Goal: Use online tool/utility: Utilize a website feature to perform a specific function

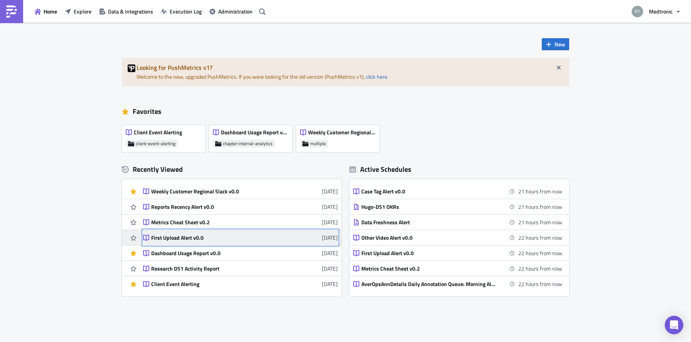
click at [184, 241] on div "First Upload Alert v0.0" at bounding box center [218, 237] width 135 height 7
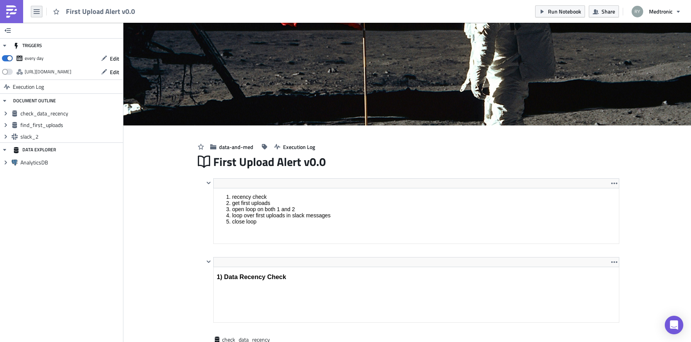
click at [35, 17] on button "button" at bounding box center [37, 12] width 12 height 12
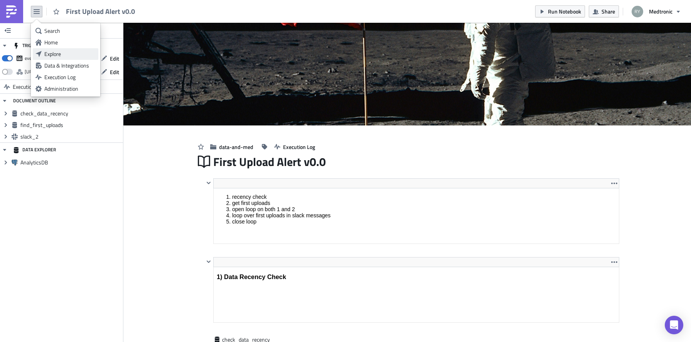
click at [57, 57] on div "Explore" at bounding box center [69, 54] width 51 height 8
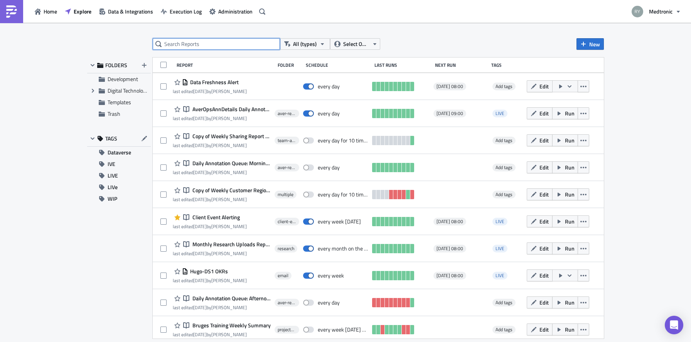
click at [196, 44] on input "text" at bounding box center [216, 44] width 127 height 12
type input "alert"
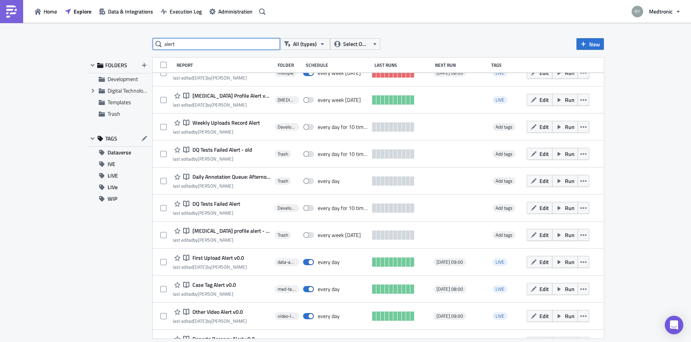
scroll to position [177, 0]
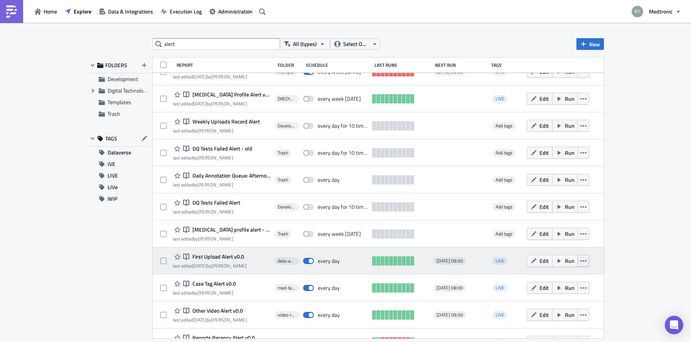
click at [583, 261] on icon "button" at bounding box center [584, 261] width 6 height 6
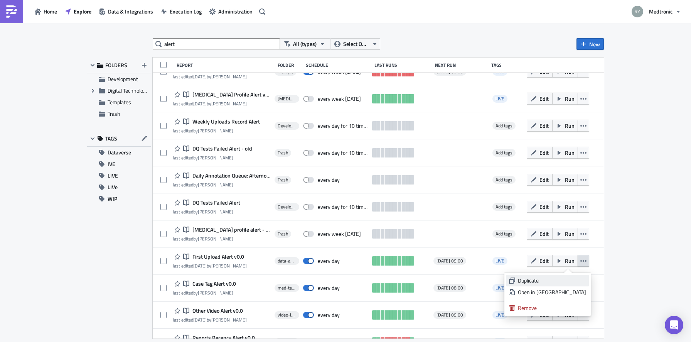
click at [546, 283] on div "Duplicate" at bounding box center [552, 281] width 68 height 8
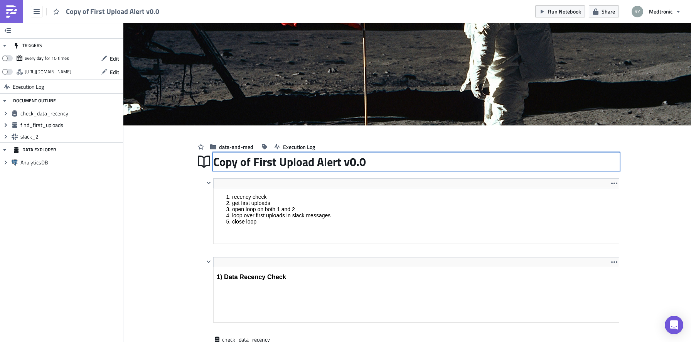
click at [259, 162] on div "Copy of First Upload Alert v0.0 Copy of First Upload Alert v0.0" at bounding box center [416, 162] width 406 height 18
click at [259, 162] on input "Copy of First Upload Alert v0.0" at bounding box center [290, 161] width 155 height 15
type input "PBIT Error Alert v0.0"
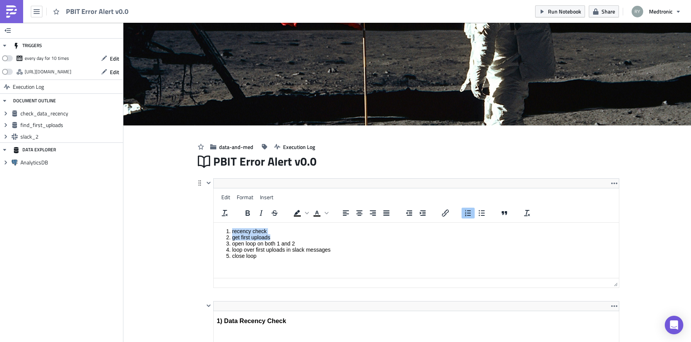
drag, startPoint x: 280, startPoint y: 234, endPoint x: 249, endPoint y: 201, distance: 45.6
click at [249, 222] on html "recency check get first uploads open loop on both 1 and 2 loop over first uploa…" at bounding box center [416, 243] width 405 height 42
click at [250, 233] on li "recency check" at bounding box center [424, 231] width 384 height 6
drag, startPoint x: 265, startPoint y: 256, endPoint x: 206, endPoint y: 228, distance: 65.7
click at [214, 228] on html "recency check get first uploads open loop on both 1 and 2 loop over first uploa…" at bounding box center [416, 243] width 405 height 42
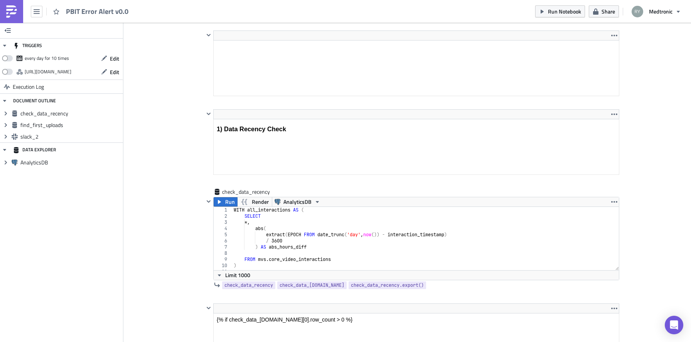
scroll to position [162, 0]
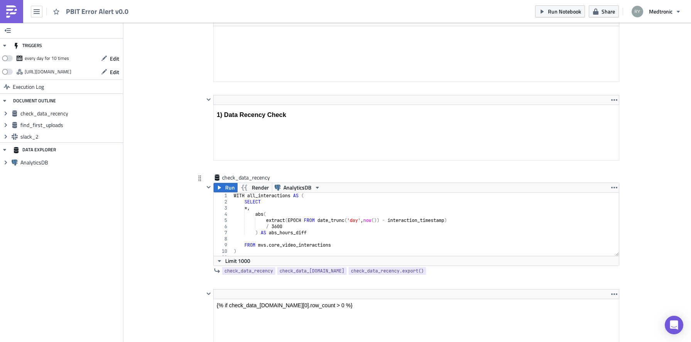
click at [344, 241] on div "WITH all_interactions AS ( SELECT *, abs ( extract ( EPOCH FROM date_trunc ( 'd…" at bounding box center [425, 231] width 387 height 76
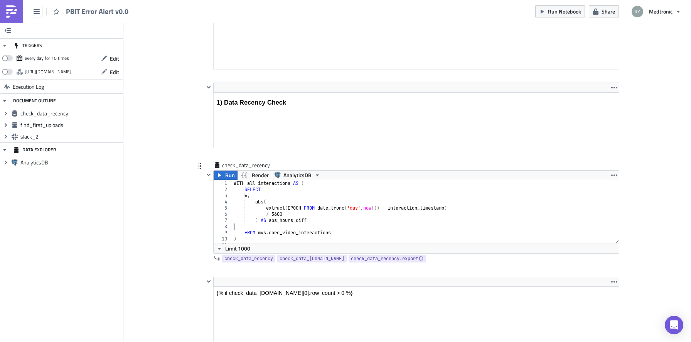
scroll to position [174, 0]
click at [316, 211] on div "WITH all_interactions AS ( SELECT *, abs ( extract ( EPOCH FROM date_trunc ( 'd…" at bounding box center [425, 219] width 387 height 76
type textarea "extract(EPOCH FROM date_trunc('day', now()) - interaction_timestamp)"
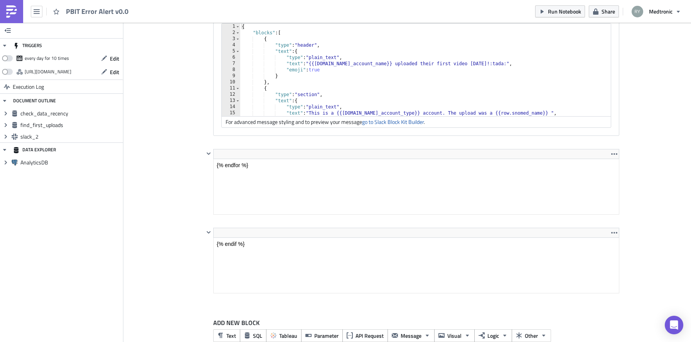
scroll to position [926, 0]
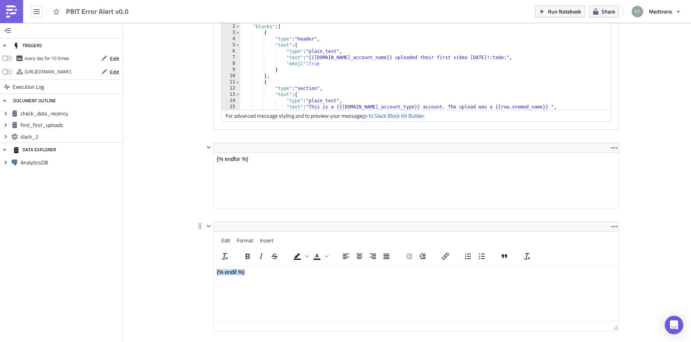
drag, startPoint x: 256, startPoint y: 240, endPoint x: 189, endPoint y: 240, distance: 67.1
click at [214, 265] on html "{% endif %}" at bounding box center [416, 271] width 405 height 12
click at [239, 265] on html "{% endif %}" at bounding box center [416, 271] width 405 height 12
drag, startPoint x: 272, startPoint y: 273, endPoint x: 173, endPoint y: 269, distance: 99.6
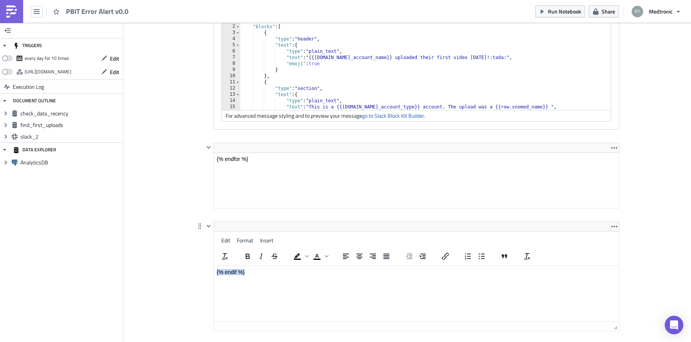
click at [214, 269] on html "{% endif %}" at bounding box center [416, 271] width 405 height 12
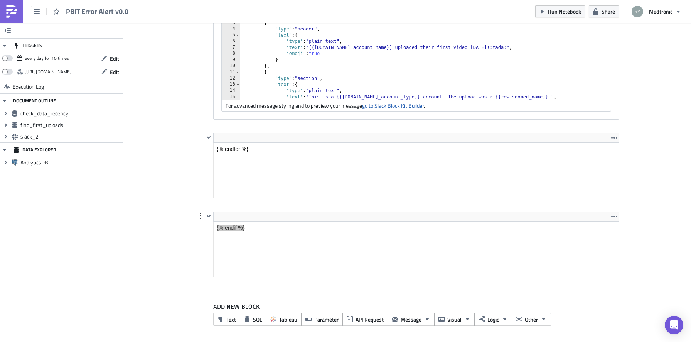
scroll to position [936, 0]
click at [209, 215] on icon "button" at bounding box center [209, 216] width 6 height 6
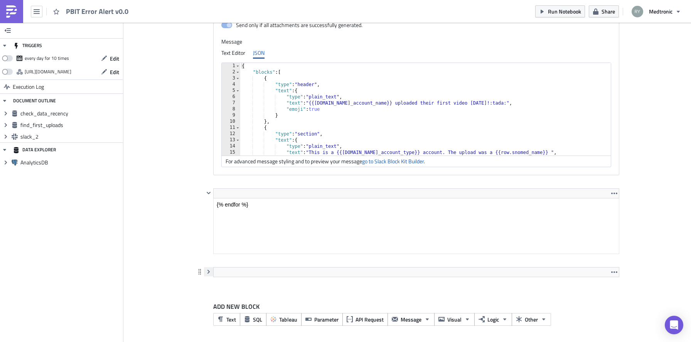
click at [209, 269] on icon "button" at bounding box center [209, 272] width 6 height 6
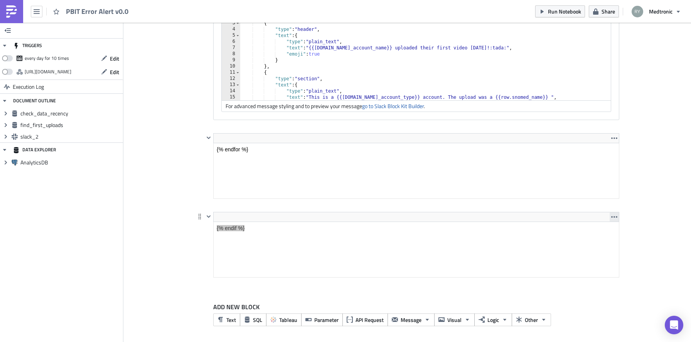
click at [616, 216] on icon "button" at bounding box center [614, 217] width 6 height 6
click at [606, 234] on div "Remove" at bounding box center [618, 235] width 51 height 8
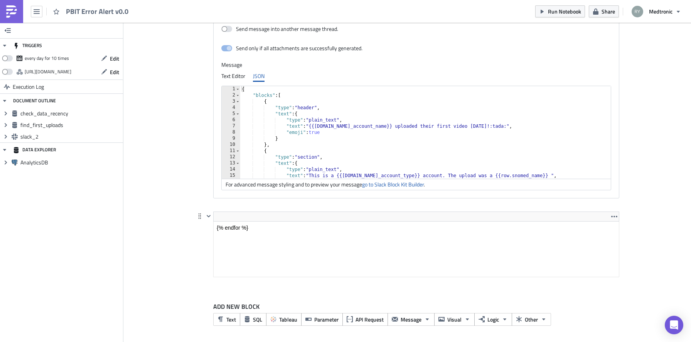
click at [264, 233] on html "{% endfor %}" at bounding box center [416, 227] width 405 height 12
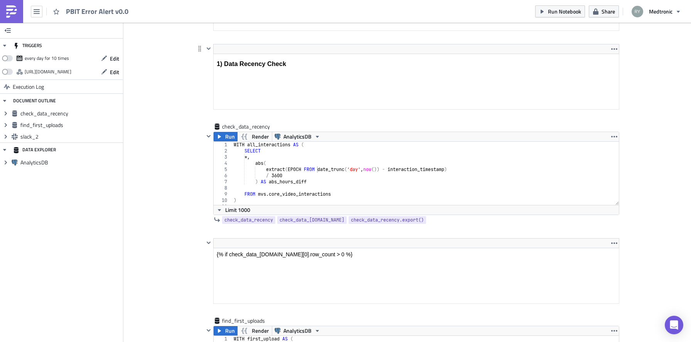
scroll to position [213, 0]
click at [615, 49] on icon "button" at bounding box center [614, 49] width 6 height 6
click at [605, 62] on link "Remove" at bounding box center [615, 67] width 66 height 12
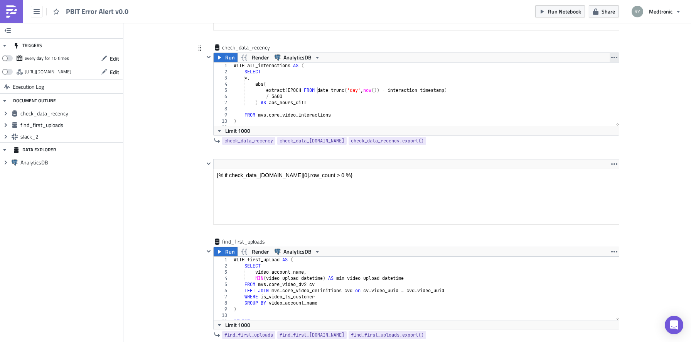
click at [617, 56] on icon "button" at bounding box center [614, 57] width 6 height 6
click at [603, 102] on div "Remove" at bounding box center [618, 104] width 51 height 8
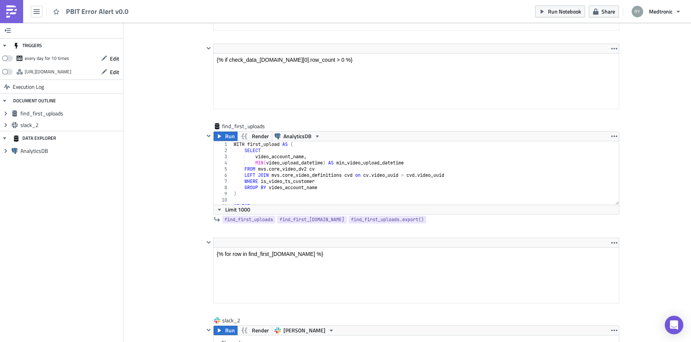
click at [618, 48] on button "button" at bounding box center [614, 48] width 9 height 9
click at [610, 69] on div "Remove" at bounding box center [618, 67] width 51 height 8
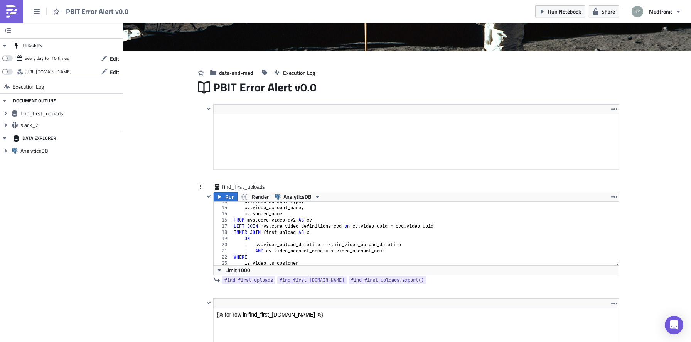
scroll to position [91, 0]
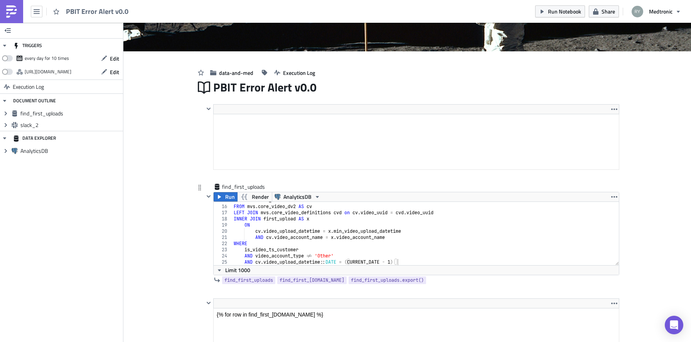
type textarea "WHERE"
click at [288, 246] on div "cv . snomed_name FROM mvs . core_video_dv2 AS cv LEFT JOIN mvs . core_video_def…" at bounding box center [425, 235] width 387 height 76
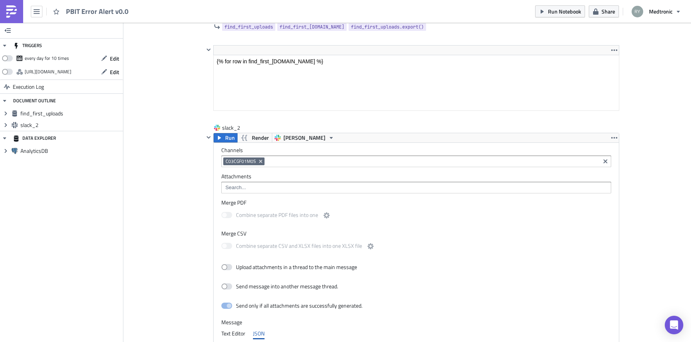
scroll to position [326, 0]
click at [259, 162] on icon "Remove Tag" at bounding box center [260, 162] width 3 height 3
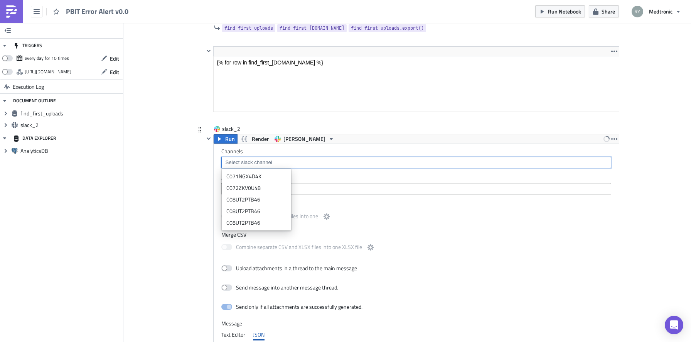
click at [188, 187] on div "data-and-med Execution Log PBIT Error Alert v0.0 <ol> <li>recency check</li> <l…" at bounding box center [407, 200] width 440 height 802
click at [266, 162] on input at bounding box center [415, 163] width 385 height 8
paste input "C069Y0HRWJE"
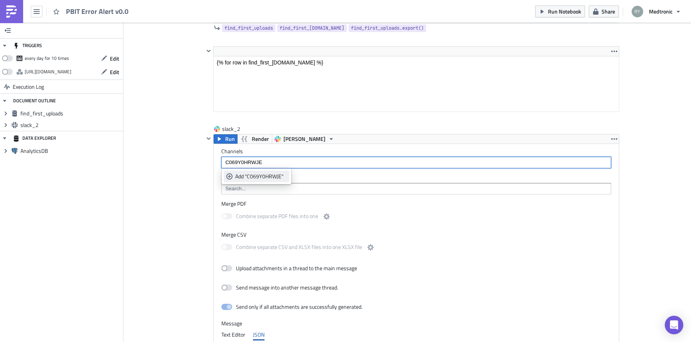
type input "C069Y0HRWJE"
click at [262, 175] on div "Add "C069Y0HRWJE"" at bounding box center [260, 176] width 51 height 8
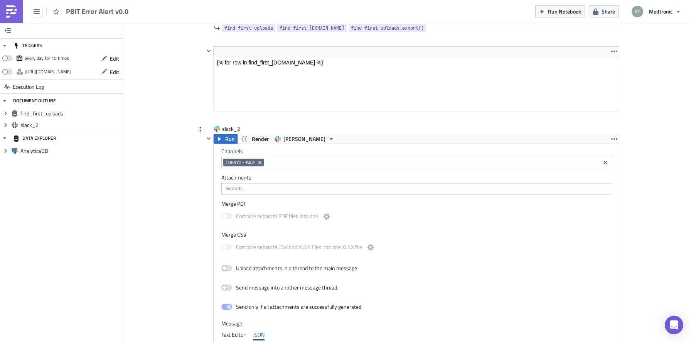
click at [196, 198] on div "slack_2 Run Render [PERSON_NAME] Channels C069Y0HRWJE Attachments Merge PDF Com…" at bounding box center [407, 297] width 424 height 345
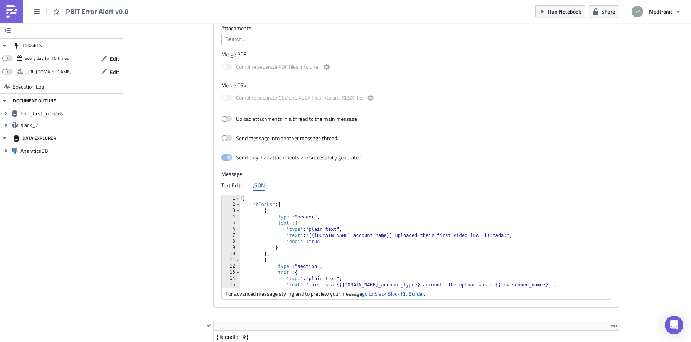
scroll to position [479, 0]
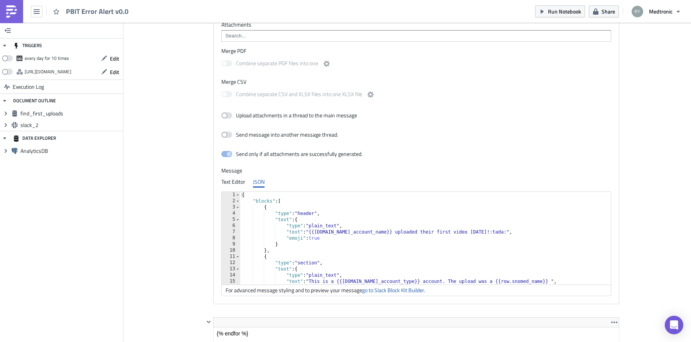
type textarea ""text": "{{[DOMAIN_NAME]_account_name}} uploaded their first video [DATE]!:tada…"
drag, startPoint x: 383, startPoint y: 232, endPoint x: 318, endPoint y: 235, distance: 66.0
click at [316, 235] on div "{ "blocks" : [ { "type" : "header" , "text" : { "type" : "plain_text" , "text" …" at bounding box center [425, 244] width 371 height 105
click at [350, 235] on div "{ "blocks" : [ { "type" : "header" , "text" : { "type" : "plain_text" , "text" …" at bounding box center [425, 244] width 371 height 105
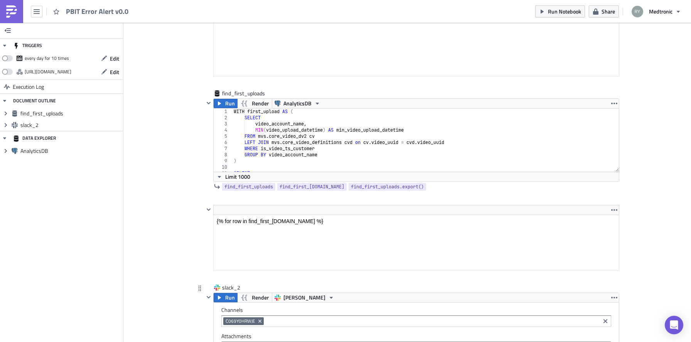
scroll to position [168, 0]
click at [323, 153] on div "WITH first_upload AS ( SELECT video_account_name , MIN ( video_upload_datetime …" at bounding box center [425, 146] width 387 height 76
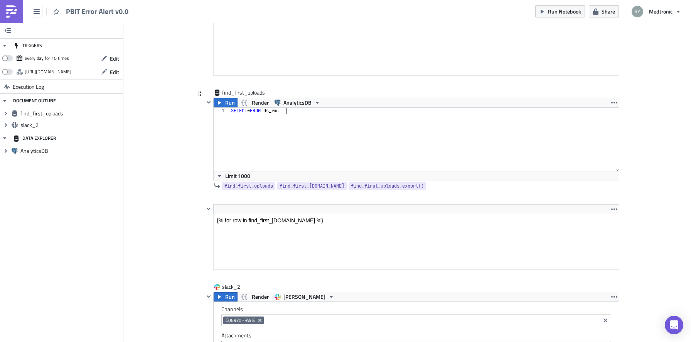
scroll to position [0, 4]
paste textarea "pbit_error_alerting"
type textarea "SELECT * FROM ds_rm.pbit_error_alerting"
click at [227, 103] on span "Run" at bounding box center [230, 102] width 10 height 9
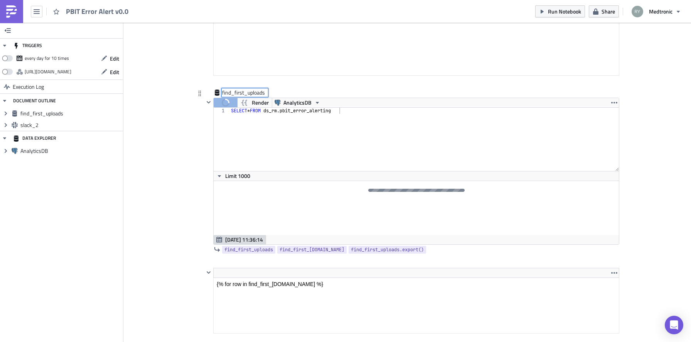
click at [250, 93] on div "find_first_uploads find_first_uploads" at bounding box center [245, 93] width 46 height 8
click at [250, 93] on input "find_first_uploads" at bounding box center [245, 93] width 46 height 8
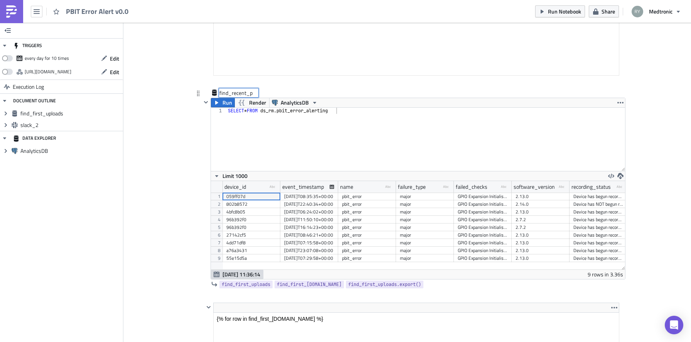
scroll to position [88, 414]
type input "find_recent_pbits"
click at [224, 105] on span "Run" at bounding box center [228, 102] width 10 height 9
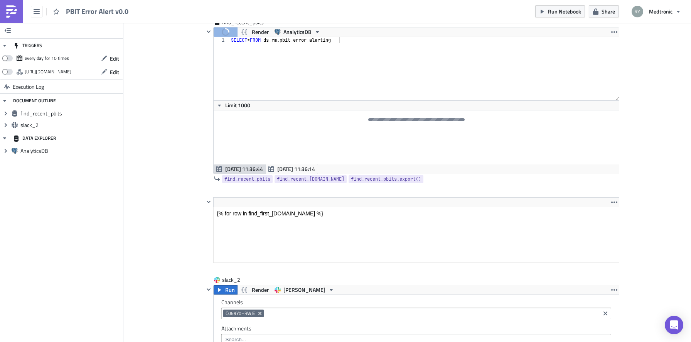
scroll to position [239, 0]
click at [264, 206] on html "{% for row in find_first_[DOMAIN_NAME] %}" at bounding box center [416, 212] width 405 height 12
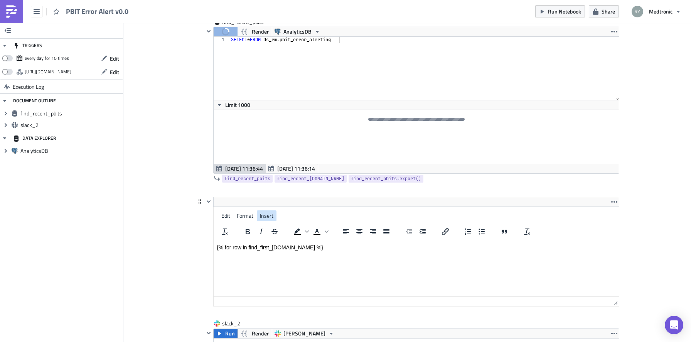
click at [264, 214] on span "Insert" at bounding box center [267, 215] width 14 height 8
click at [253, 253] on html "{% for row in find_first_[DOMAIN_NAME] %}" at bounding box center [416, 247] width 405 height 12
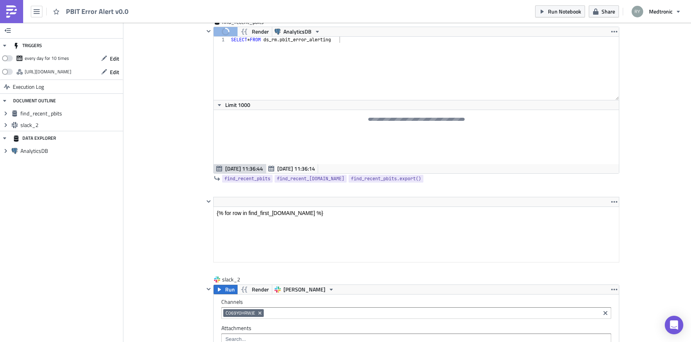
click at [155, 268] on div "Cover Image data-and-med Execution Log PBIT Error Alert v0.0 <ol> <li>recency c…" at bounding box center [407, 268] width 568 height 968
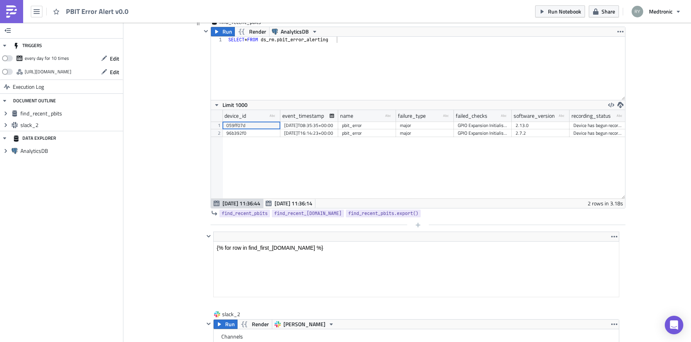
scroll to position [88, 414]
click at [284, 241] on html "{% for row in find_first_[DOMAIN_NAME] %}" at bounding box center [416, 247] width 405 height 12
drag, startPoint x: 281, startPoint y: 250, endPoint x: 281, endPoint y: 216, distance: 34.3
click at [281, 241] on html "{% for row in find_first_[DOMAIN_NAME] %}" at bounding box center [416, 247] width 405 height 12
click at [137, 278] on div "Cover Image data-and-med Execution Log PBIT Error Alert v0.0 <ol> <li>recency c…" at bounding box center [407, 285] width 568 height 1003
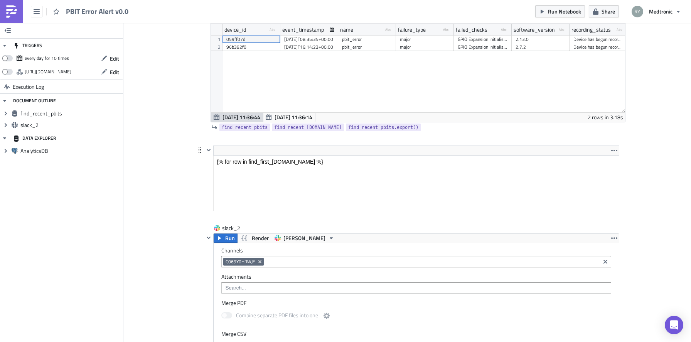
scroll to position [324, 0]
click at [285, 156] on html "{% for row in find_first_[DOMAIN_NAME] %}" at bounding box center [416, 162] width 405 height 12
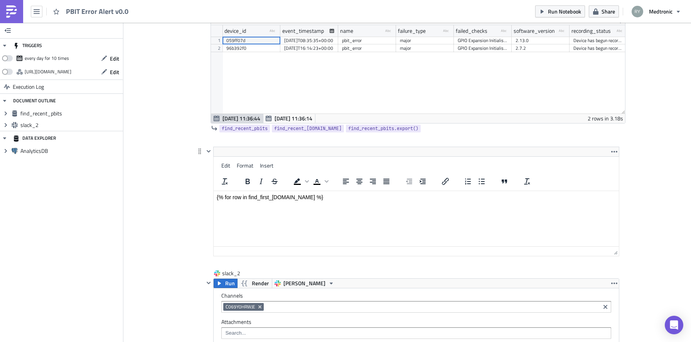
click at [269, 196] on p "{% for row in find_first_[DOMAIN_NAME] %}" at bounding box center [416, 197] width 399 height 6
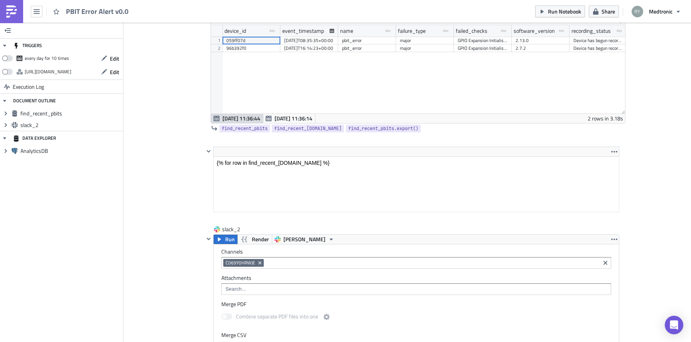
click at [181, 221] on div "Cover Image data-and-med Execution Log PBIT Error Alert v0.0 <ol> <li>recency c…" at bounding box center [407, 200] width 568 height 1003
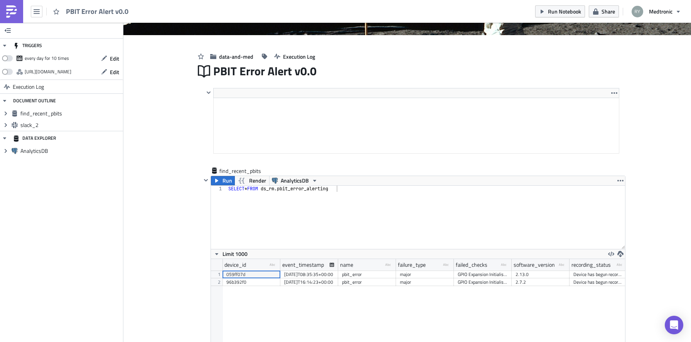
scroll to position [78, 0]
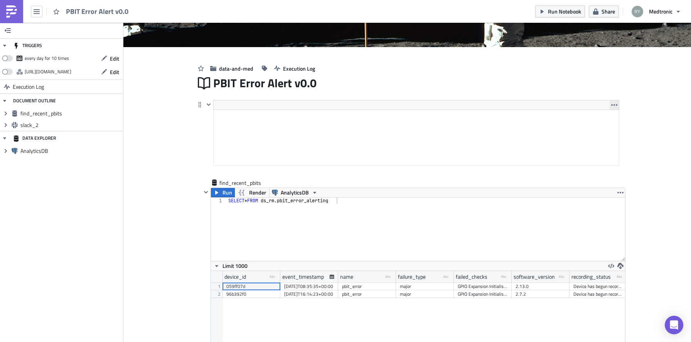
click at [618, 106] on button "button" at bounding box center [614, 104] width 9 height 9
click at [612, 124] on div "Remove" at bounding box center [618, 124] width 51 height 8
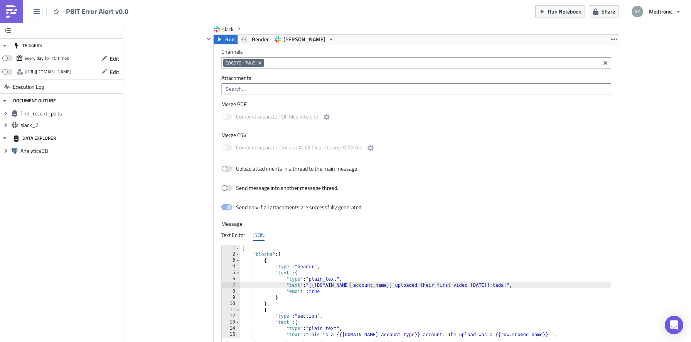
scroll to position [467, 0]
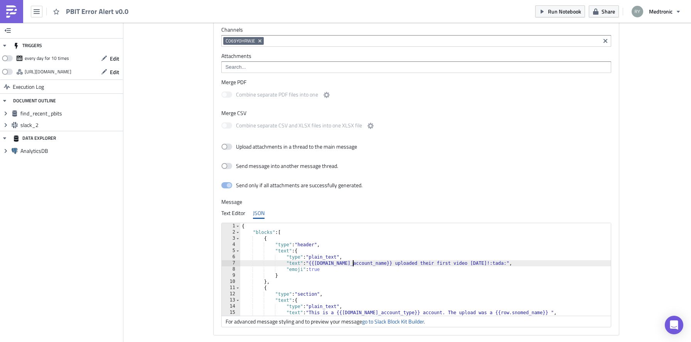
click at [354, 265] on div "{ "blocks" : [ { "type" : "header" , "text" : { "type" : "plain_text" , "text" …" at bounding box center [425, 275] width 371 height 105
drag, startPoint x: 361, startPoint y: 263, endPoint x: 481, endPoint y: 263, distance: 120.8
click at [481, 263] on div "{ "blocks" : [ { "type" : "header" , "text" : { "type" : "plain_text" , "text" …" at bounding box center [425, 275] width 371 height 105
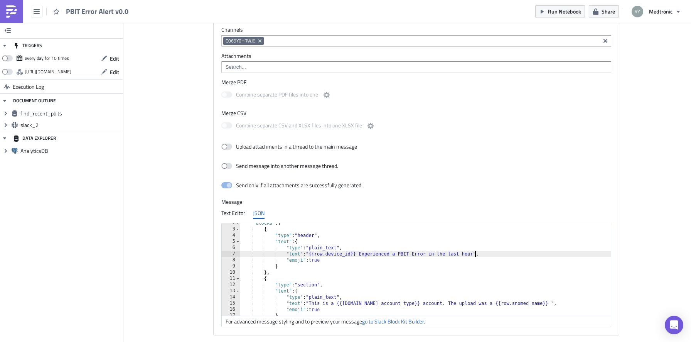
scroll to position [31, 0]
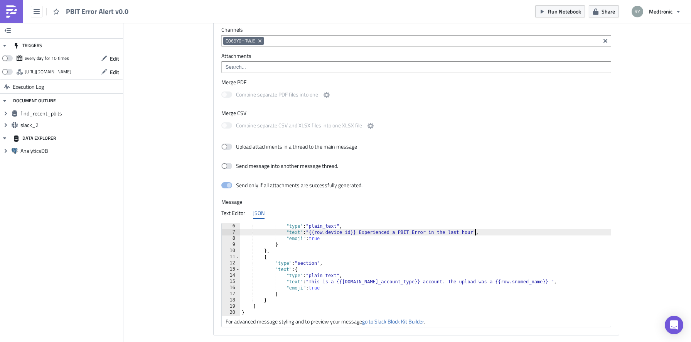
click at [400, 325] on link "go to Slack Block Kit Builder" at bounding box center [393, 321] width 62 height 8
click at [325, 279] on div ""type" : "plain_text" , "text" : "{{row.device_id}} Experienced a PBIT Error in…" at bounding box center [425, 275] width 371 height 105
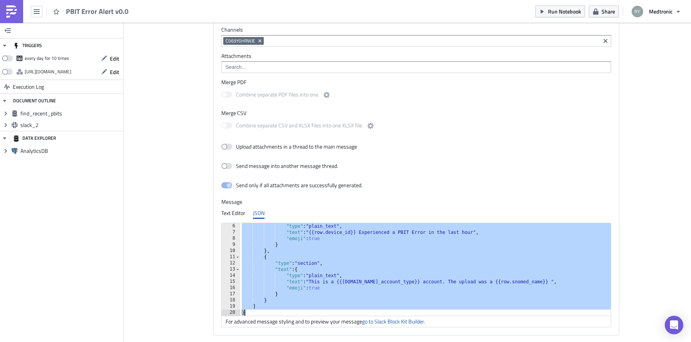
paste textarea
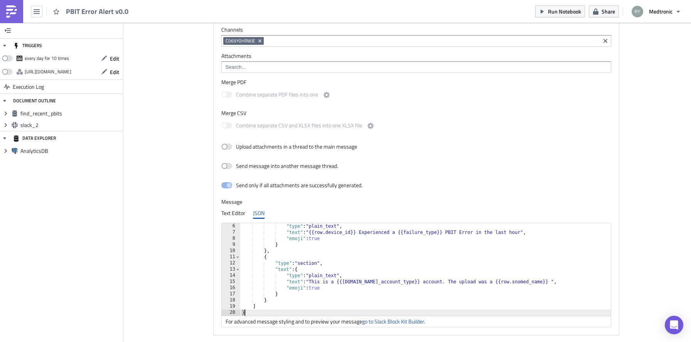
scroll to position [480, 0]
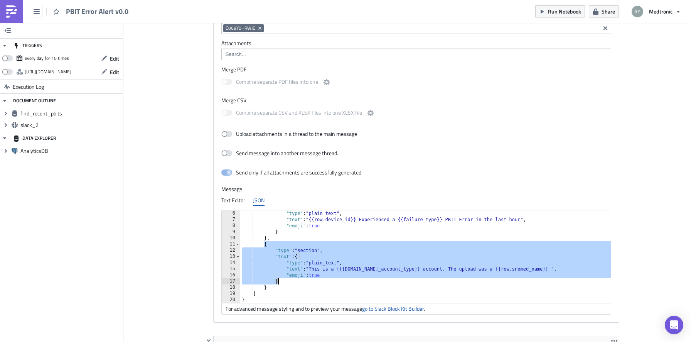
drag, startPoint x: 264, startPoint y: 246, endPoint x: 284, endPoint y: 280, distance: 38.9
click at [284, 280] on div ""type" : "plain_text" , "text" : "{{row.device_id}} Experienced a {{failure_typ…" at bounding box center [425, 262] width 371 height 105
paste textarea
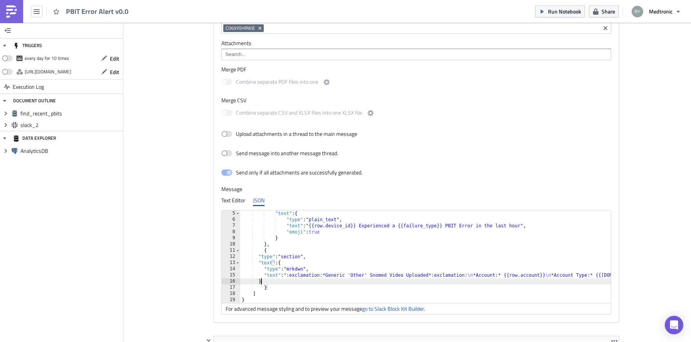
scroll to position [25, 0]
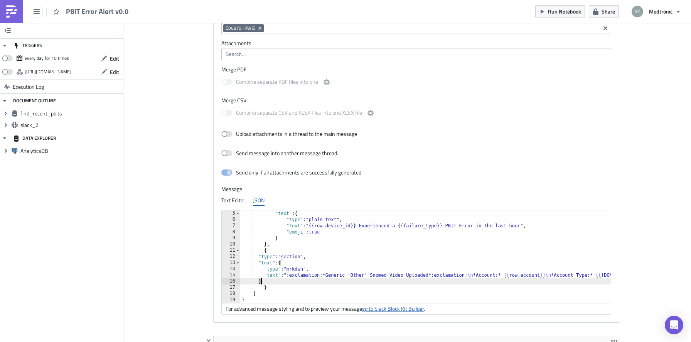
click at [387, 309] on link "go to Slack Block Kit Builder" at bounding box center [393, 308] width 62 height 8
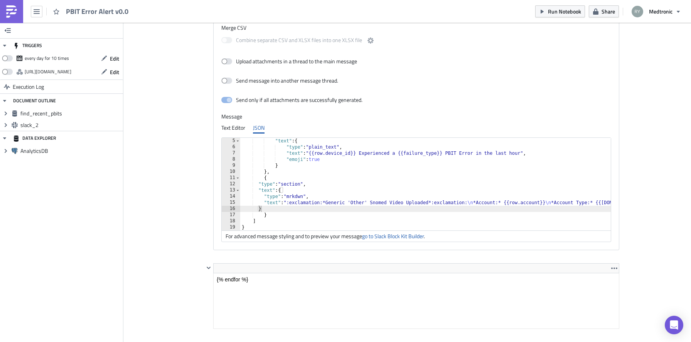
scroll to position [553, 0]
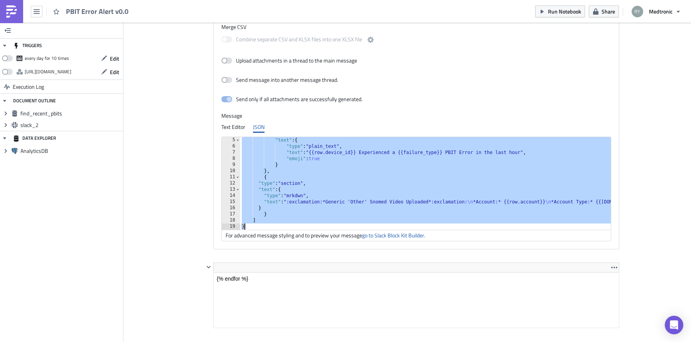
paste textarea
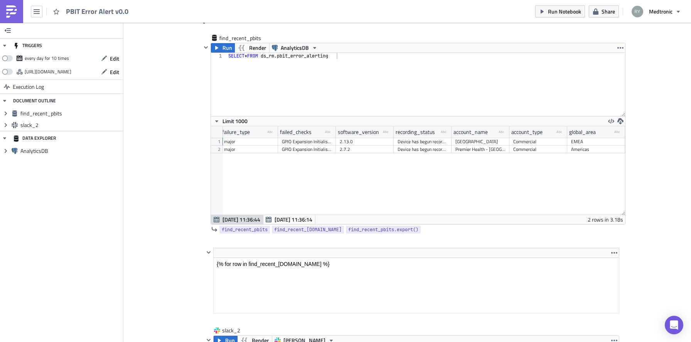
scroll to position [268, 0]
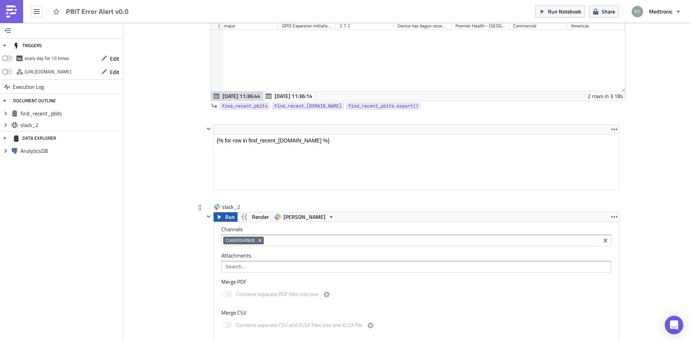
click at [229, 217] on span "Run" at bounding box center [230, 216] width 10 height 9
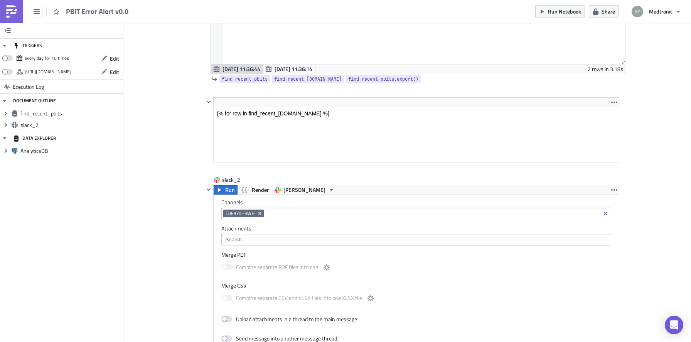
scroll to position [296, 0]
click at [245, 213] on span "C069Y0HRWJE" at bounding box center [241, 212] width 30 height 6
copy span
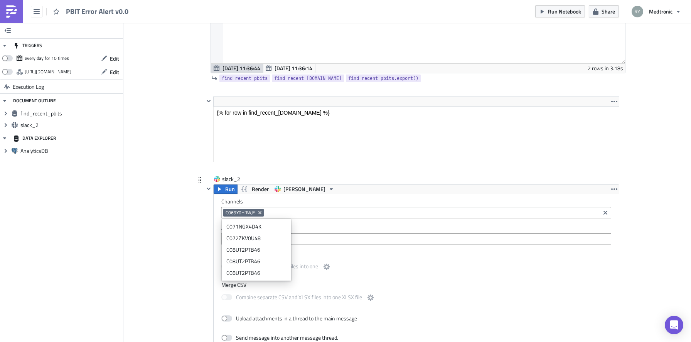
click at [245, 213] on span "C069Y0HRWJE" at bounding box center [241, 212] width 30 height 6
click at [178, 212] on div "Cover Image data-and-med Execution Log PBIT Error Alert v0.0 find_recent_pbits …" at bounding box center [407, 202] width 568 height 951
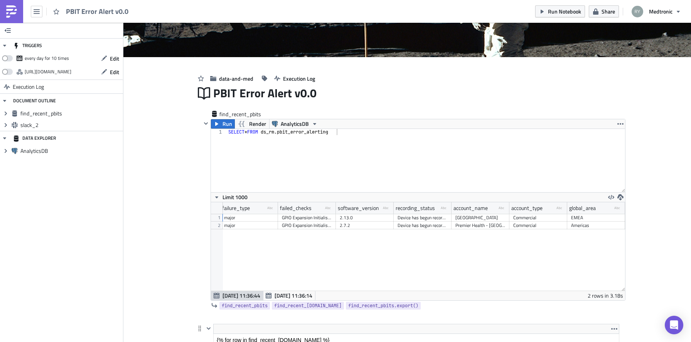
scroll to position [0, 0]
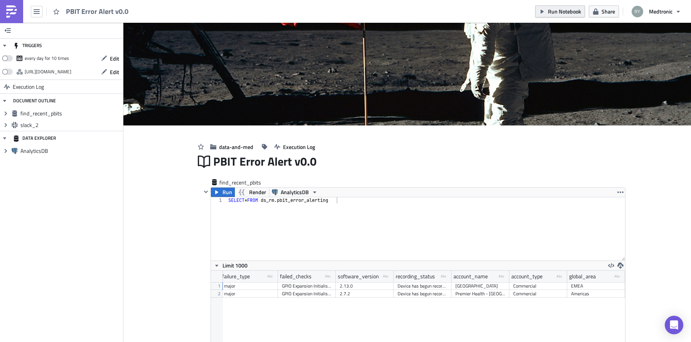
click at [552, 10] on span "Run Notebook" at bounding box center [564, 11] width 33 height 8
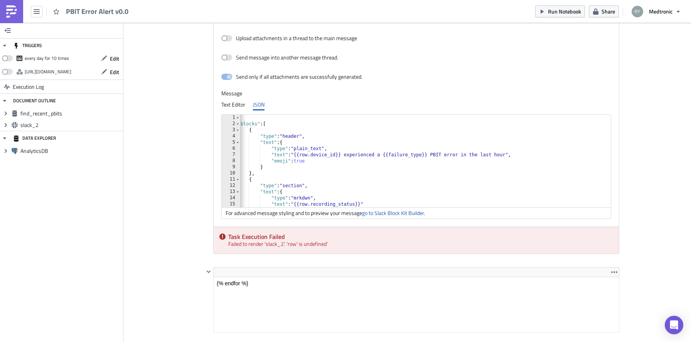
scroll to position [46, 0]
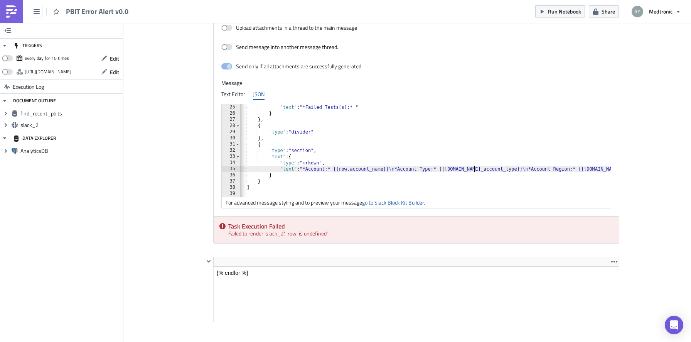
click at [475, 170] on div ""text" : "*Failed Tests(s):* " } } , { "type" : "divider" } , { "type" : "secti…" at bounding box center [499, 156] width 531 height 105
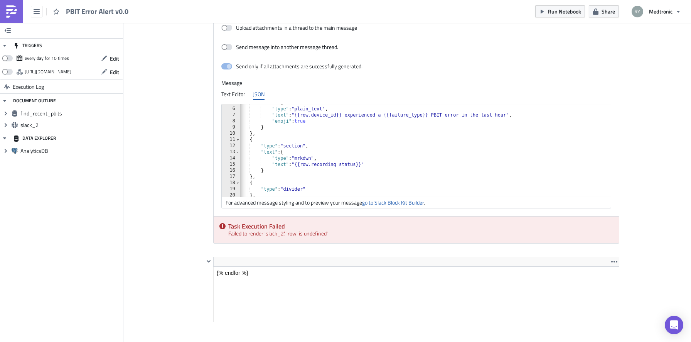
scroll to position [4, 0]
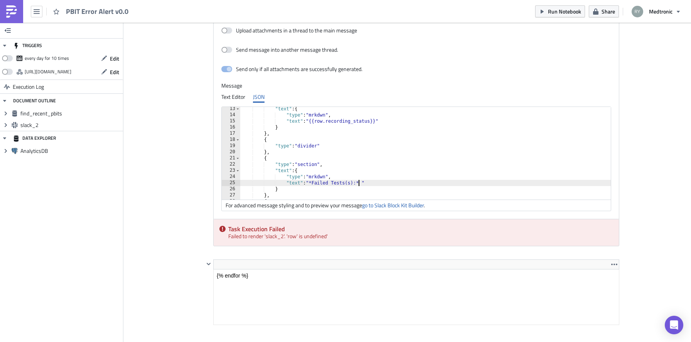
click at [359, 182] on div ""text" : { "type" : "mrkdwn" , "text" : "{{row.recording_status}}" } } , { "typ…" at bounding box center [497, 158] width 514 height 105
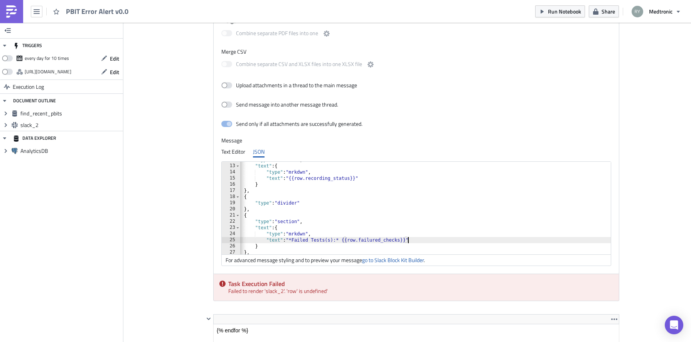
click at [329, 237] on div ""text" : { "type" : "mrkdwn" , "text" : "{{row.recording_status}}" } } , { "typ…" at bounding box center [478, 211] width 514 height 105
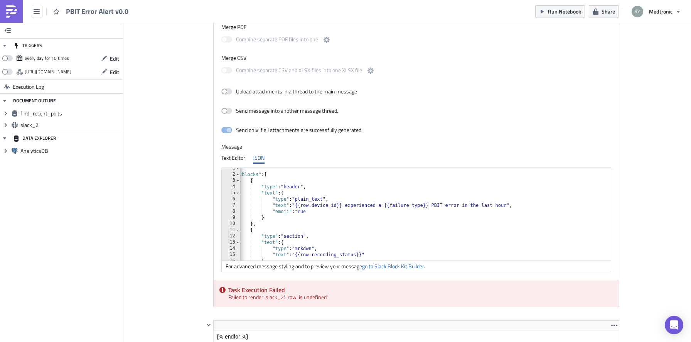
click at [392, 208] on div "{ "blocks" : [ { "type" : "header" , "text" : { "type" : "plain_text" , "text" …" at bounding box center [483, 217] width 514 height 105
click at [200, 196] on div "slack_2 Run Render [PERSON_NAME] Channels C069Y0HRWJE Attachments Merge PDF Com…" at bounding box center [407, 134] width 424 height 372
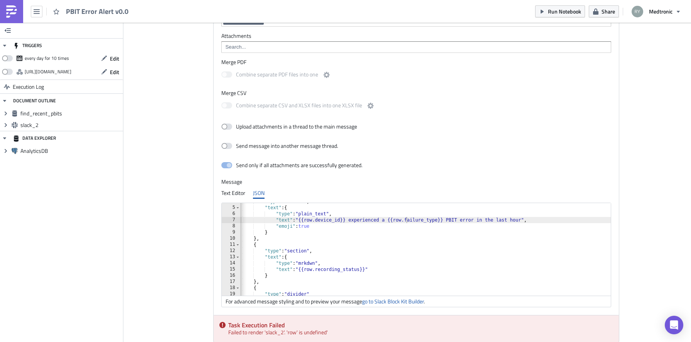
scroll to position [0, 6]
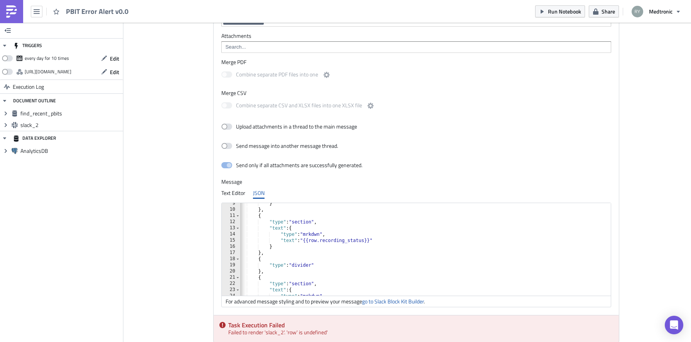
click at [307, 241] on div "} } , { "type" : "section" , "text" : { "type" : "mrkdwn" , "text" : "{{row.rec…" at bounding box center [492, 252] width 514 height 105
click at [375, 242] on div "} } , { "type" : "section" , "text" : { "type" : "mrkdwn" , "text" : "*{{row.re…" at bounding box center [492, 252] width 514 height 105
click at [184, 221] on div "Cover Image data-and-med Execution Log PBIT Error Alert v0.0 find_recent_pbits …" at bounding box center [407, 10] width 568 height 951
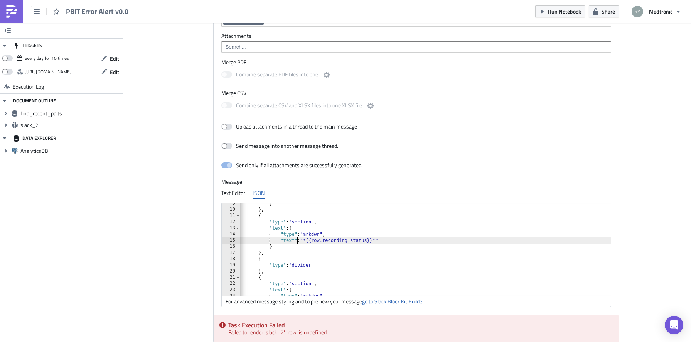
click at [297, 242] on div "} } , { "type" : "section" , "text" : { "type" : "mrkdwn" , "text" : "*{{row.re…" at bounding box center [492, 252] width 514 height 105
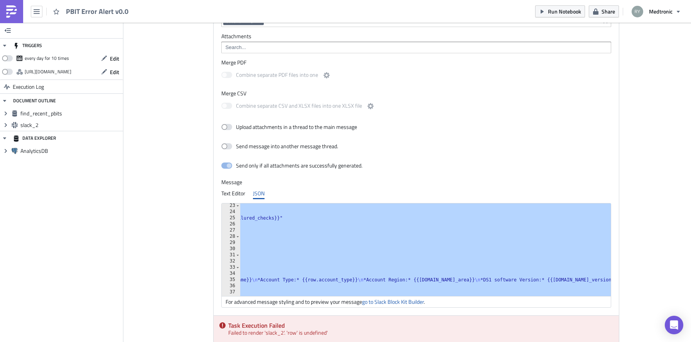
scroll to position [148, 0]
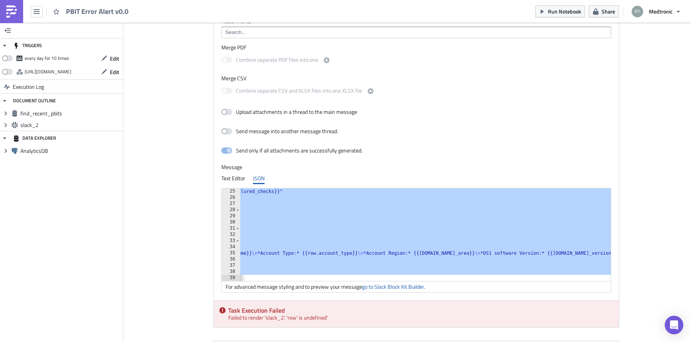
click at [491, 254] on div ""text" : "*Failed Test(s):* {{row.failured_checks}}" } } , { "type" : "divider"…" at bounding box center [354, 240] width 514 height 105
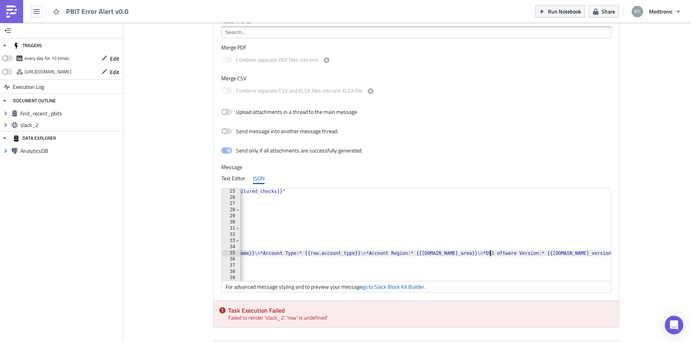
scroll to position [0, 36]
click at [422, 253] on div ""text" : "*Failed Test(s):* {{row.failured_checks}}" } } , { "type" : "divider"…" at bounding box center [357, 240] width 514 height 105
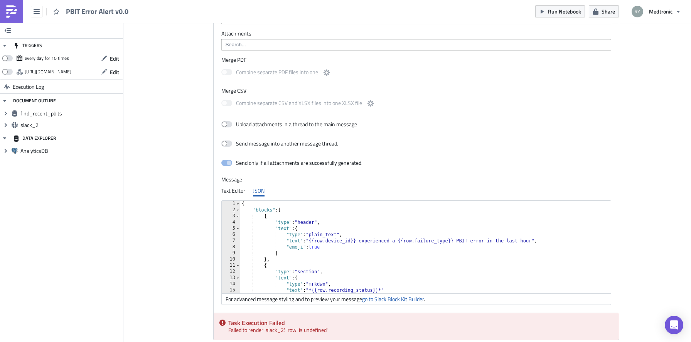
click at [312, 243] on div "{ "blocks" : [ { "type" : "header" , "text" : { "type" : "plain_text" , "text" …" at bounding box center [497, 253] width 514 height 105
paste textarea ":rotating_light:"
click at [578, 243] on div "{ "blocks" : [ { "type" : "header" , "text" : { "type" : "plain_text" , "text" …" at bounding box center [497, 253] width 514 height 105
paste textarea ":rotating_light:"
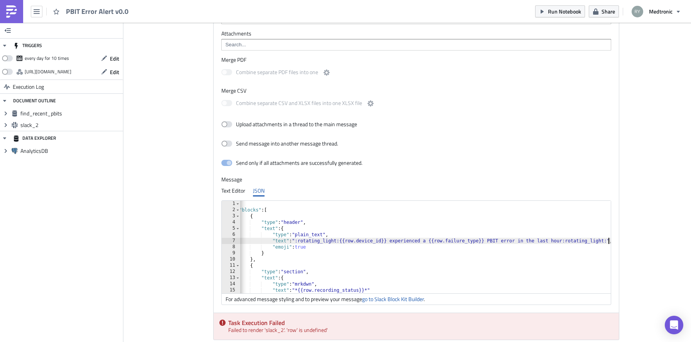
scroll to position [0, 14]
click at [479, 269] on div "{ "blocks" : [ { "type" : "header" , "text" : { "type" : "plain_text" , "text" …" at bounding box center [483, 253] width 514 height 105
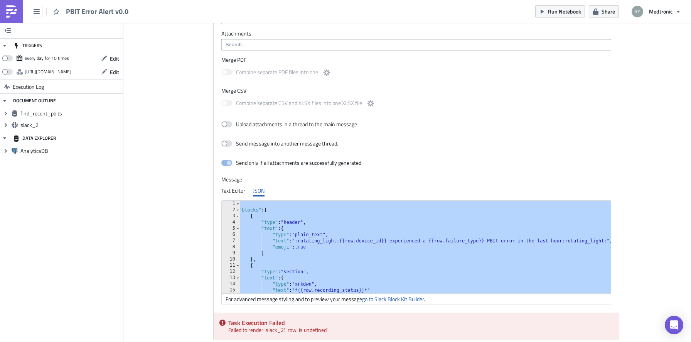
click at [179, 245] on div "Cover Image data-and-med Execution Log PBIT Error Alert v0.0 find_recent_pbits …" at bounding box center [407, 8] width 568 height 951
click at [318, 231] on div "{ "blocks" : [ { "type" : "header" , "text" : { "type" : "plain_text" , "text" …" at bounding box center [483, 253] width 514 height 105
type textarea ""text": {"
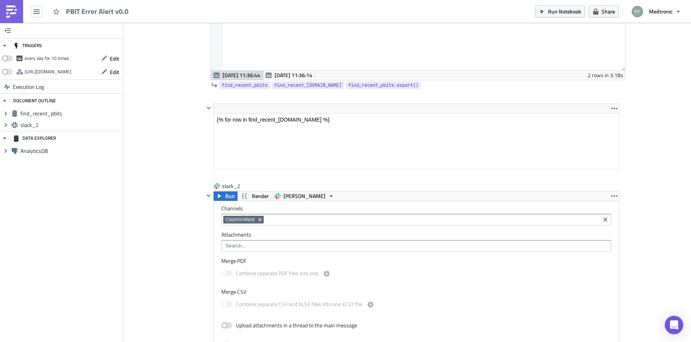
scroll to position [0, 0]
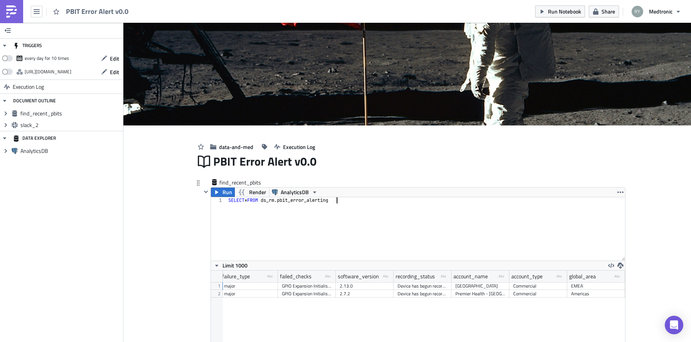
click at [375, 215] on div "SELECT * FROM ds_rm . pbit_error_alerting" at bounding box center [426, 235] width 399 height 76
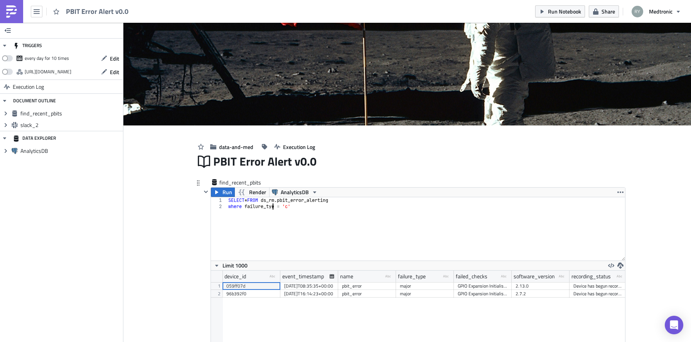
scroll to position [0, 4]
type textarea "where failure_type = 'c'"
click at [226, 194] on span "Run" at bounding box center [228, 191] width 10 height 9
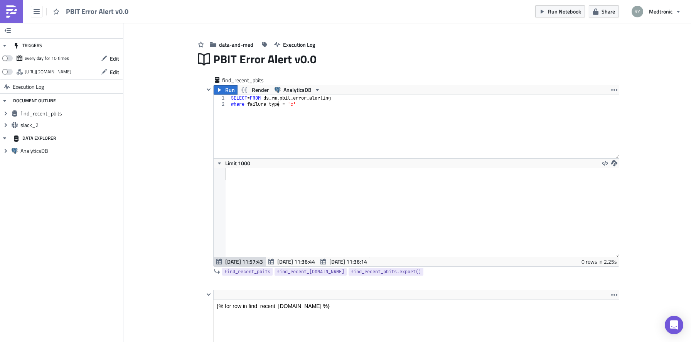
scroll to position [25, 0]
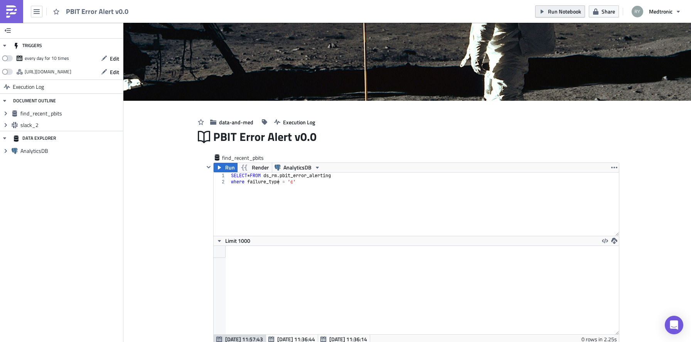
click at [571, 12] on span "Run Notebook" at bounding box center [564, 11] width 33 height 8
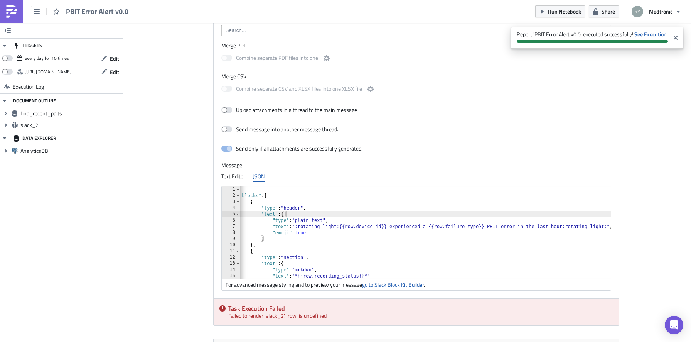
scroll to position [505, 0]
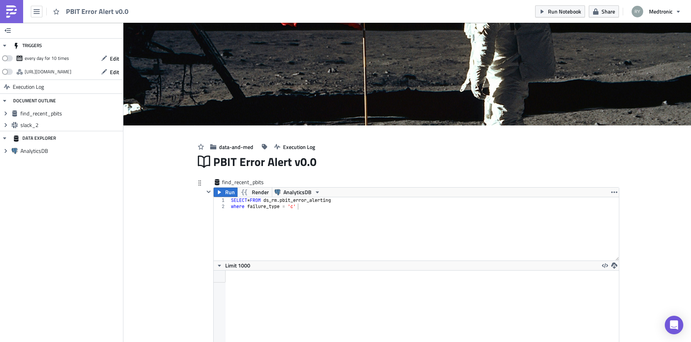
type textarea "where failure_type = 'c'"
click at [314, 207] on div "SELECT * FROM ds_rm . pbit_error_alerting where failure_type = 'c'" at bounding box center [425, 235] width 390 height 76
type textarea "SELECT * FROM ds_rm.pbit_error_alerting"
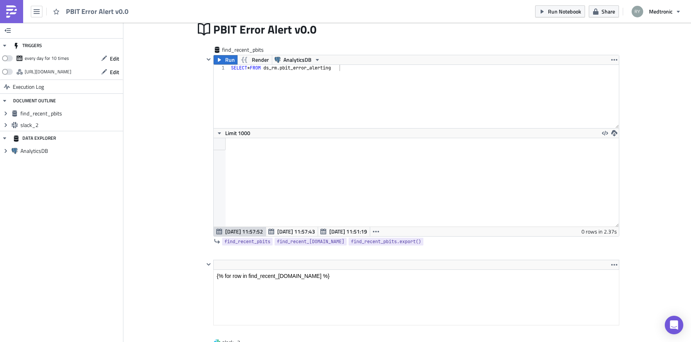
scroll to position [132, 0]
click at [228, 62] on span "Run" at bounding box center [230, 60] width 10 height 9
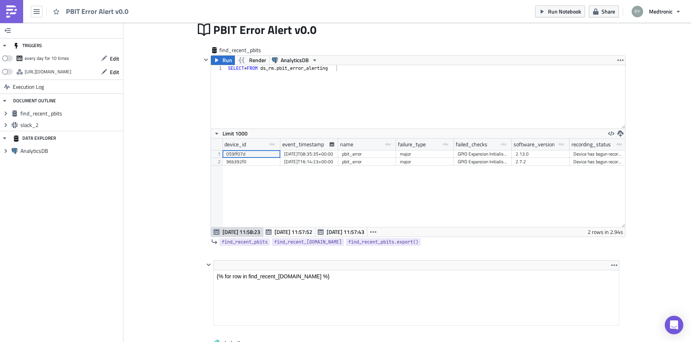
scroll to position [88, 414]
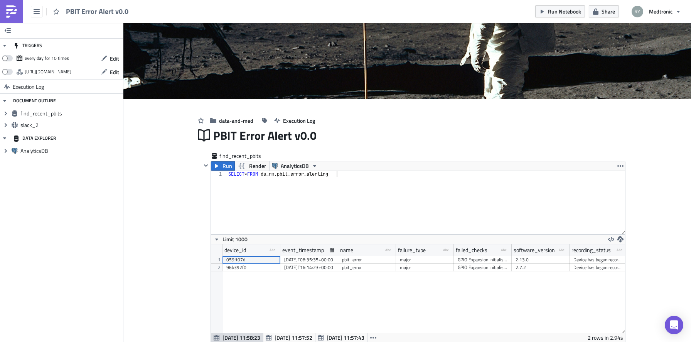
scroll to position [0, 0]
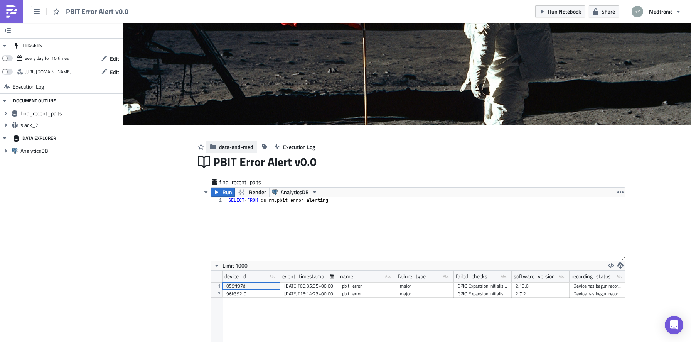
click at [243, 144] on span "data-and-med" at bounding box center [236, 147] width 34 height 8
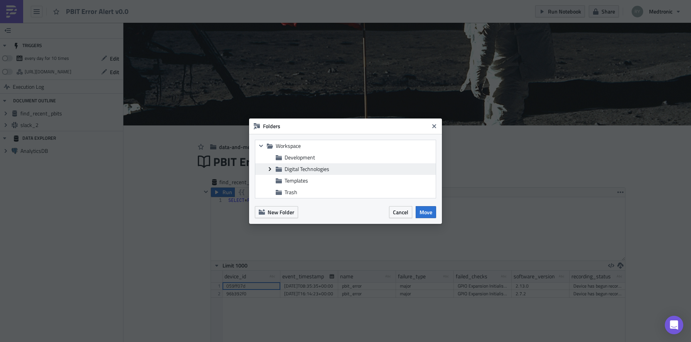
click at [268, 169] on icon "Expand group" at bounding box center [270, 169] width 6 height 6
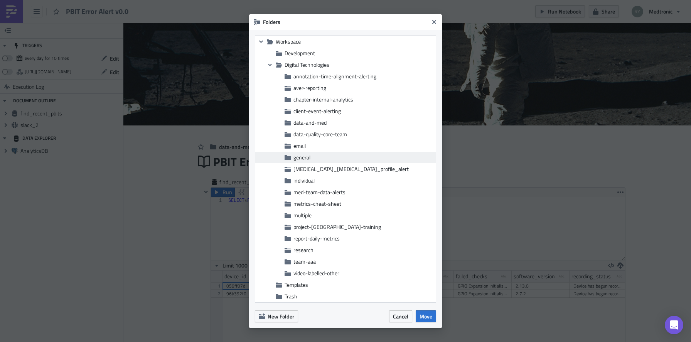
click at [309, 158] on span "general" at bounding box center [302, 157] width 17 height 8
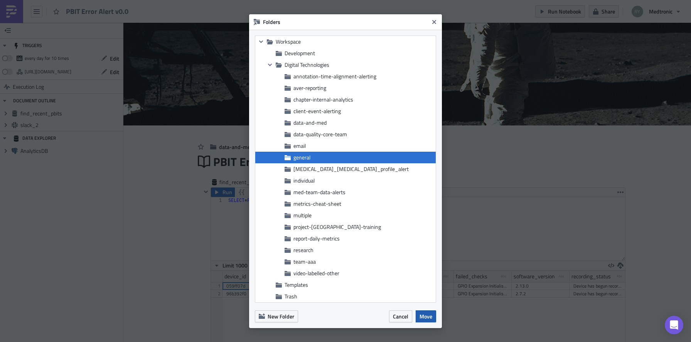
click at [425, 316] on span "Move" at bounding box center [426, 316] width 13 height 8
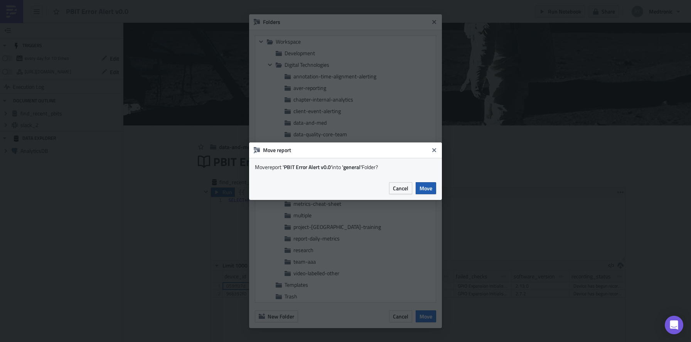
click at [427, 186] on span "Move" at bounding box center [426, 188] width 13 height 8
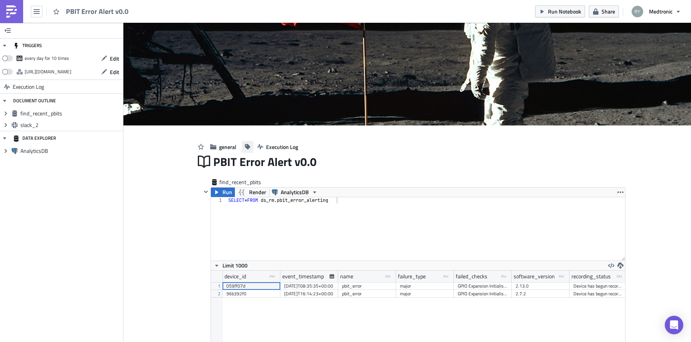
click at [249, 149] on icon "button" at bounding box center [248, 147] width 6 height 6
click at [559, 12] on span "Run Notebook" at bounding box center [564, 11] width 33 height 8
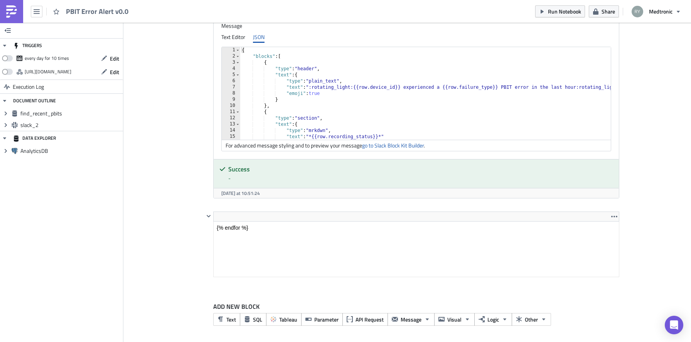
scroll to position [619, 0]
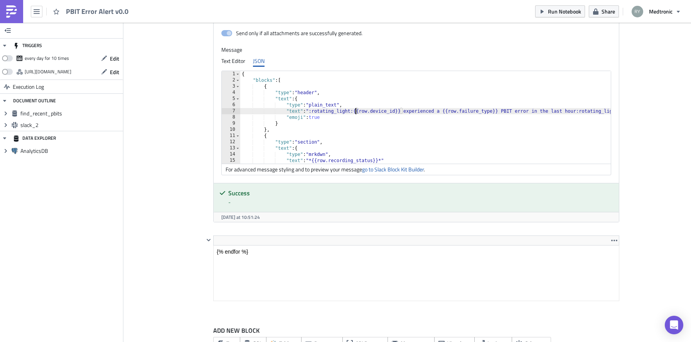
click at [357, 112] on div "{ "blocks" : [ { "type" : "header" , "text" : { "type" : "plain_text" , "text" …" at bounding box center [497, 123] width 514 height 105
click at [369, 111] on div "{ "blocks" : [ { "type" : "header" , "text" : { "type" : "plain_text" , "text" …" at bounding box center [497, 123] width 514 height 105
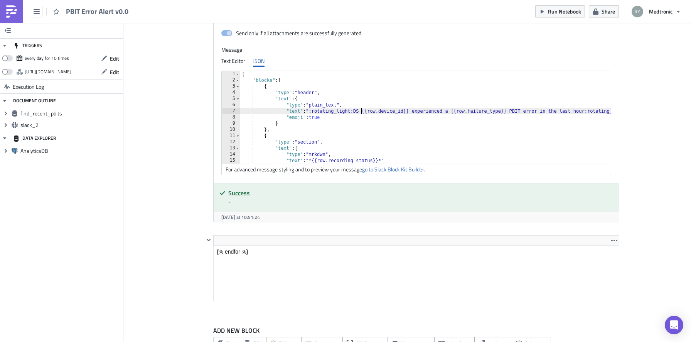
scroll to position [0, 14]
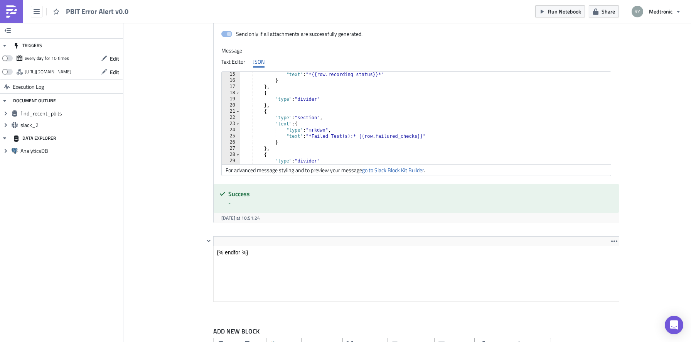
scroll to position [86, 0]
click at [395, 140] on div ""type" : "mrkdwn" , "text" : "*{{row.recording_status}}*" } } , { "type" : "div…" at bounding box center [497, 118] width 514 height 105
type textarea ""text": "*Failed Test(s):* {{row.failed_checks}}""
click at [196, 138] on div "slack_2 Run Render [PERSON_NAME] Channels C069Y0HRWJE Attachments Merge PDF Com…" at bounding box center [407, 44] width 424 height 384
click at [569, 11] on span "Run Notebook" at bounding box center [564, 11] width 33 height 8
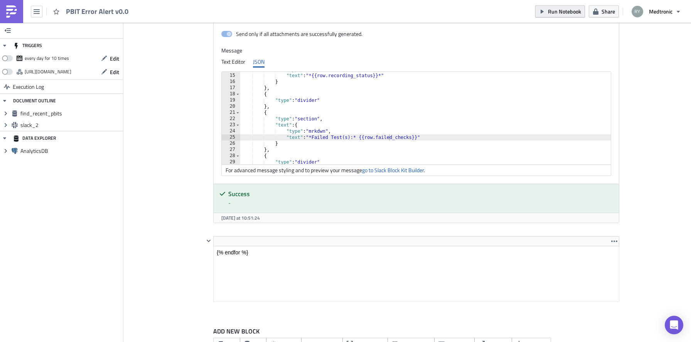
click at [575, 6] on button "Run Notebook" at bounding box center [560, 11] width 50 height 12
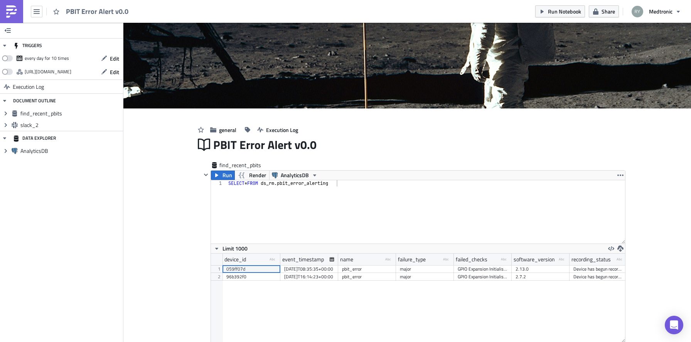
scroll to position [0, 0]
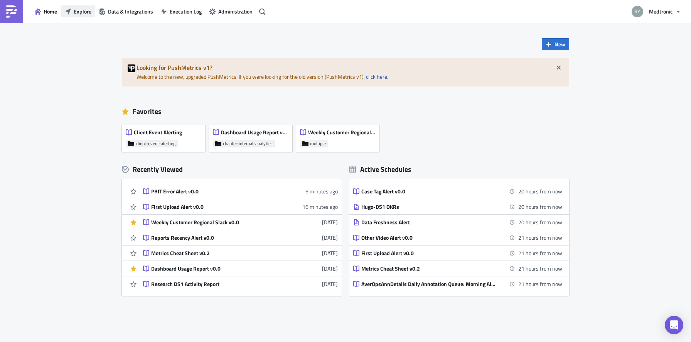
click at [90, 13] on span "Explore" at bounding box center [83, 11] width 18 height 8
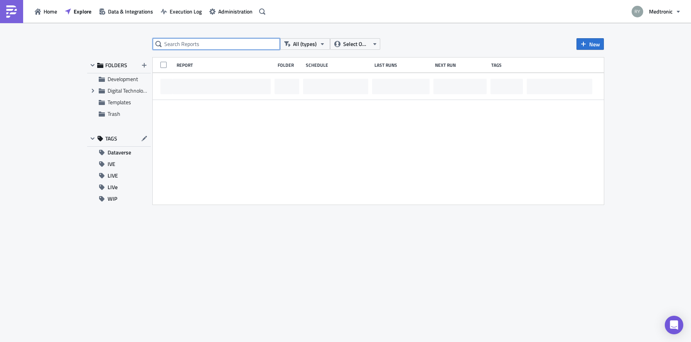
click at [184, 45] on input "text" at bounding box center [216, 44] width 127 height 12
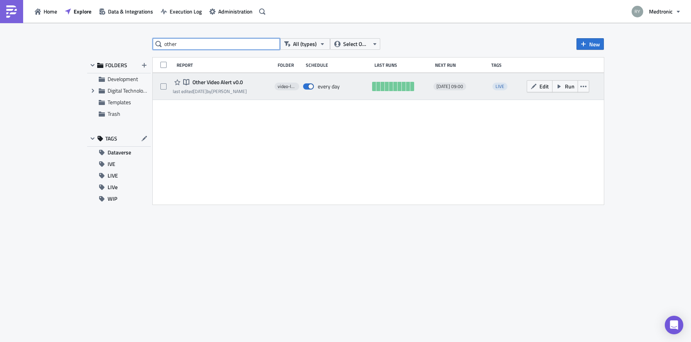
type input "other"
click at [205, 82] on span "Other Video Alert v0.0" at bounding box center [217, 82] width 52 height 7
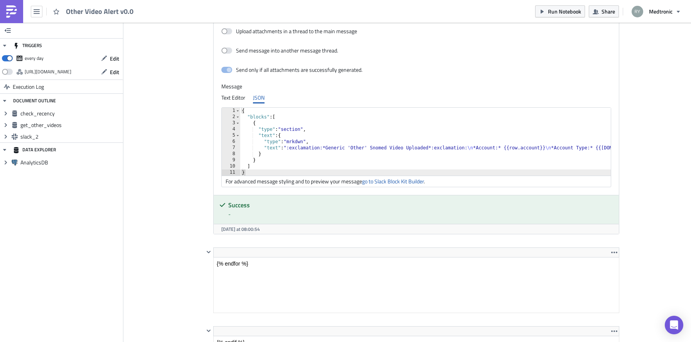
type textarea "}"
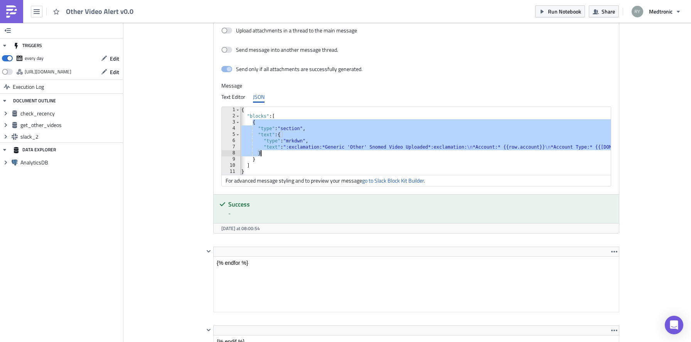
drag, startPoint x: 252, startPoint y: 123, endPoint x: 270, endPoint y: 152, distance: 33.6
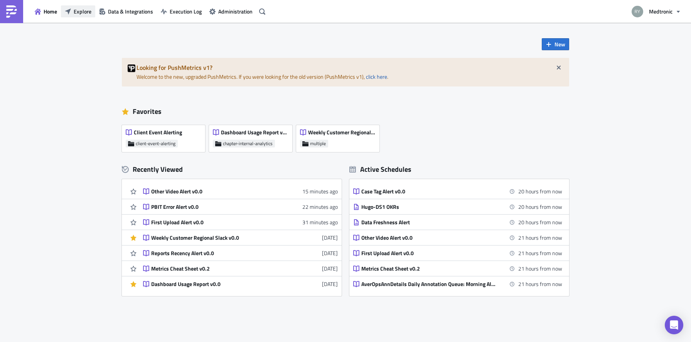
click at [86, 12] on span "Explore" at bounding box center [83, 11] width 18 height 8
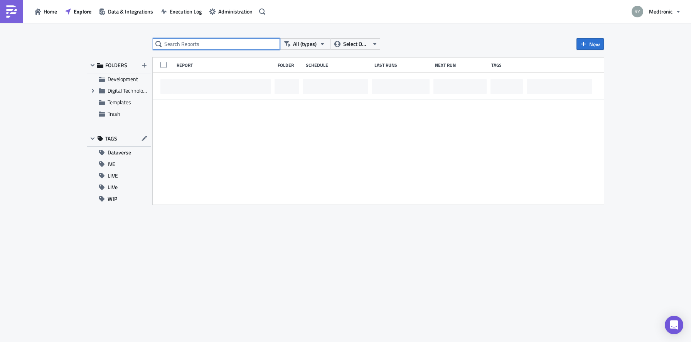
click at [180, 43] on input "text" at bounding box center [216, 44] width 127 height 12
type input "alert"
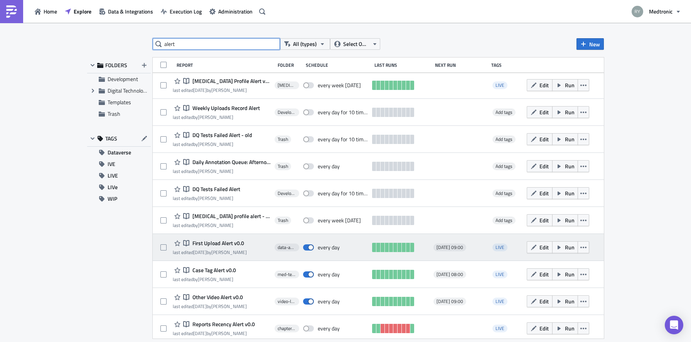
scroll to position [218, 0]
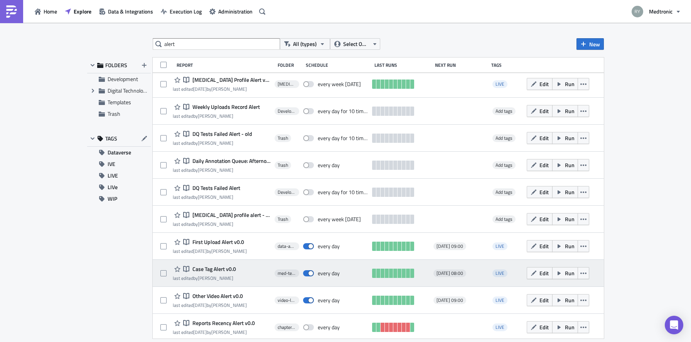
click at [224, 267] on span "Case Tag Alert v0.0" at bounding box center [214, 268] width 46 height 7
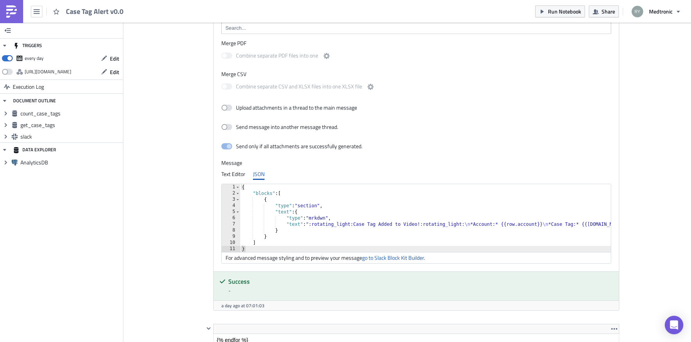
scroll to position [882, 0]
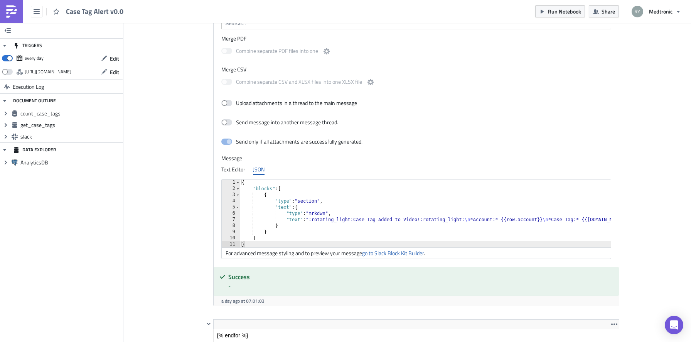
type textarea ""text": ":rotating_light:Case Tag Added to Video!:rotating_light:\n *Account:* …"
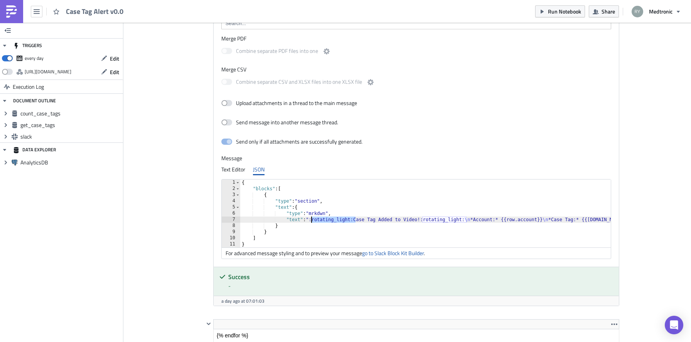
drag, startPoint x: 356, startPoint y: 221, endPoint x: 311, endPoint y: 222, distance: 45.1
click at [311, 222] on div "{ "blocks" : [ { "type" : "section" , "text" : { "type" : "mrkdwn" , "text" : "…" at bounding box center [690, 219] width 901 height 80
